Goal: Information Seeking & Learning: Learn about a topic

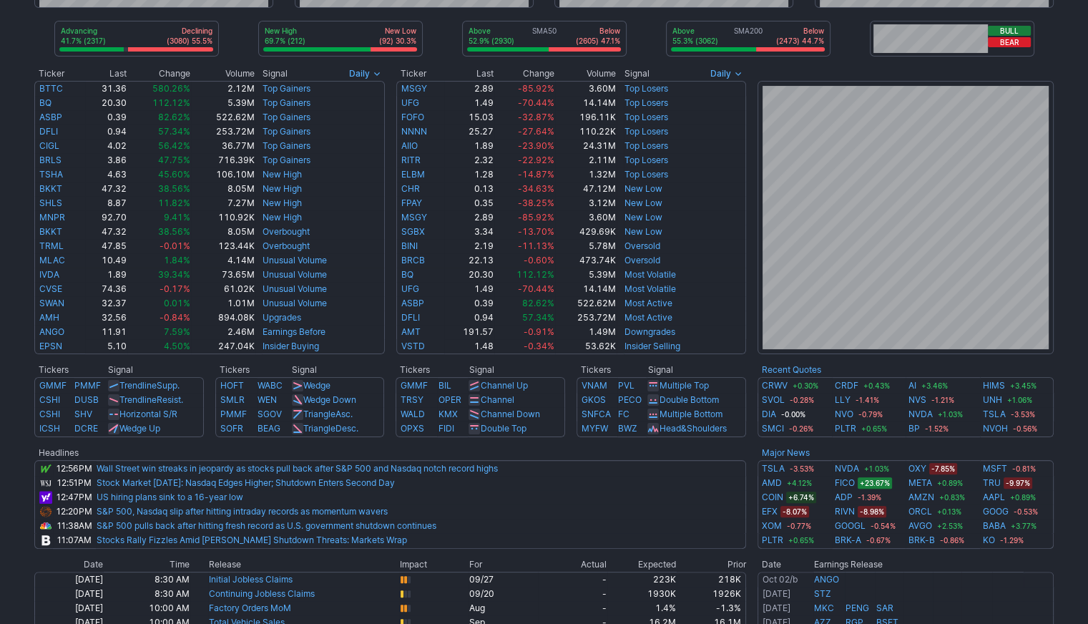
scroll to position [230, 0]
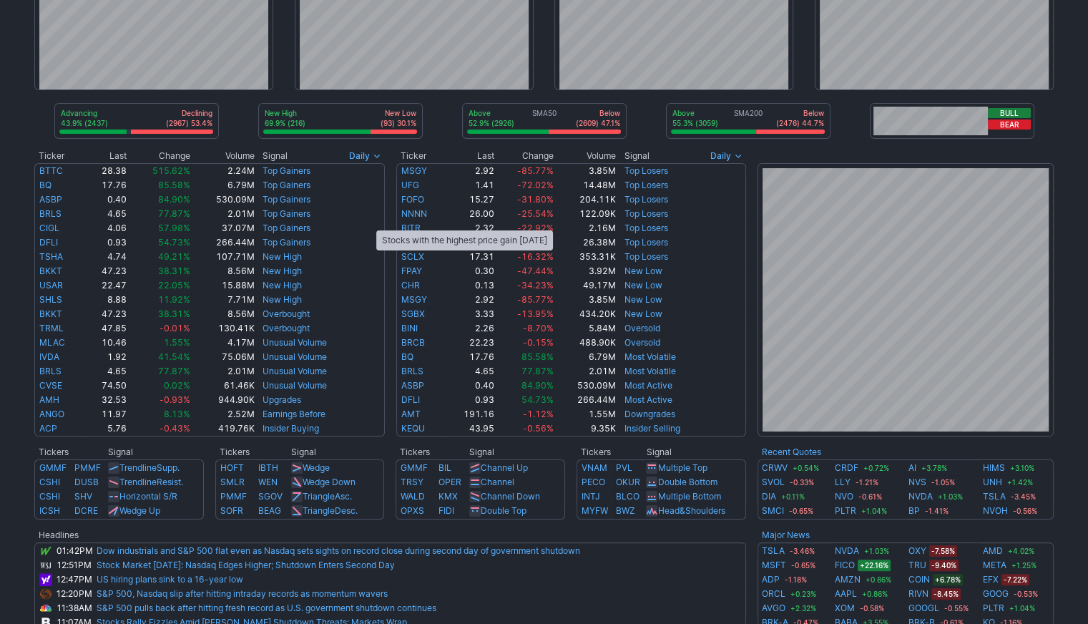
scroll to position [142, 0]
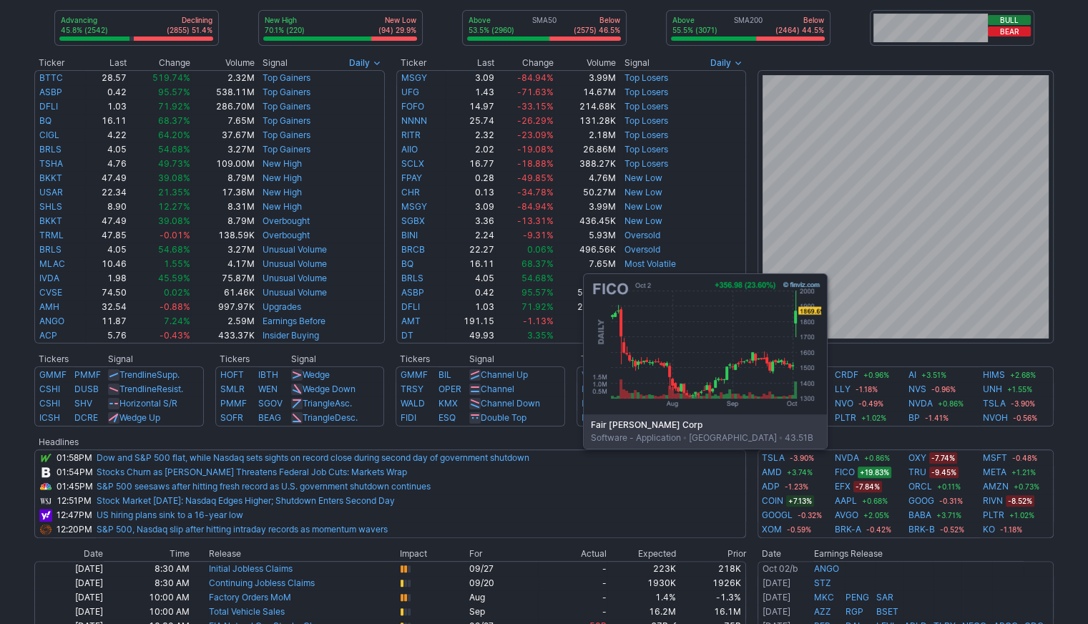
click at [847, 470] on link "FICO" at bounding box center [845, 472] width 20 height 14
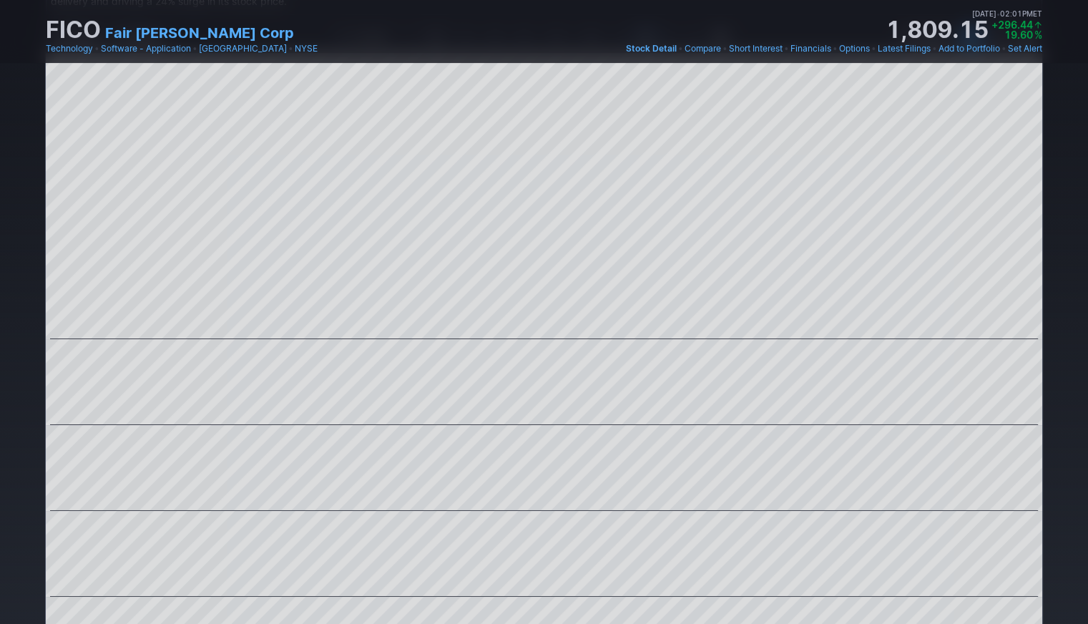
scroll to position [169, 0]
click at [1059, 251] on div "Draw Ideas Candle 1M 3M 5M 15M 30M 1H D W M Share" at bounding box center [544, 405] width 1088 height 759
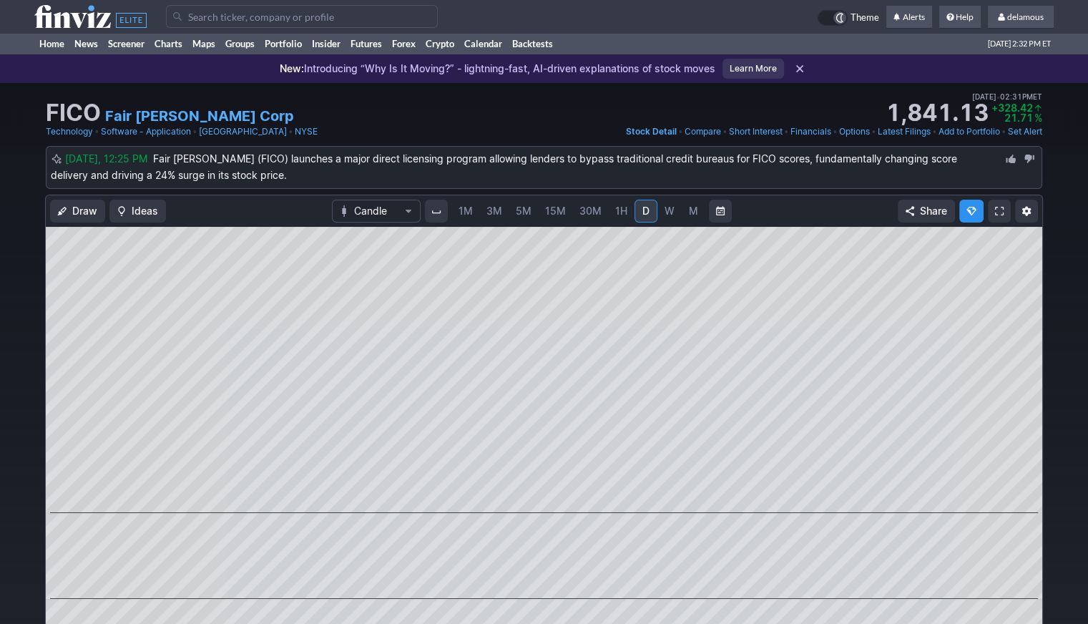
click at [68, 113] on h1 "FICO" at bounding box center [73, 113] width 55 height 23
click at [48, 46] on link "Home" at bounding box center [51, 43] width 35 height 21
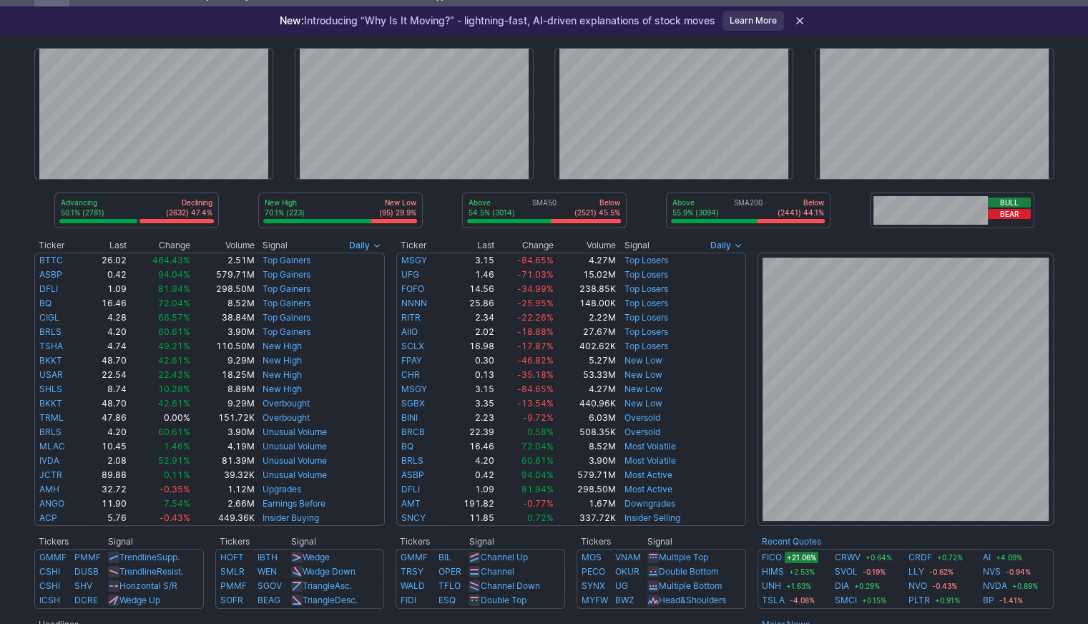
scroll to position [49, 0]
